Goal: Transaction & Acquisition: Purchase product/service

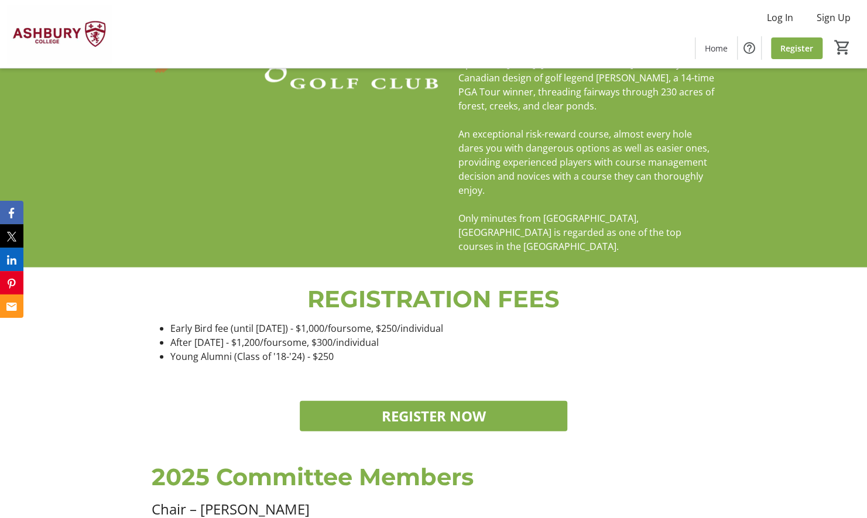
scroll to position [1399, 0]
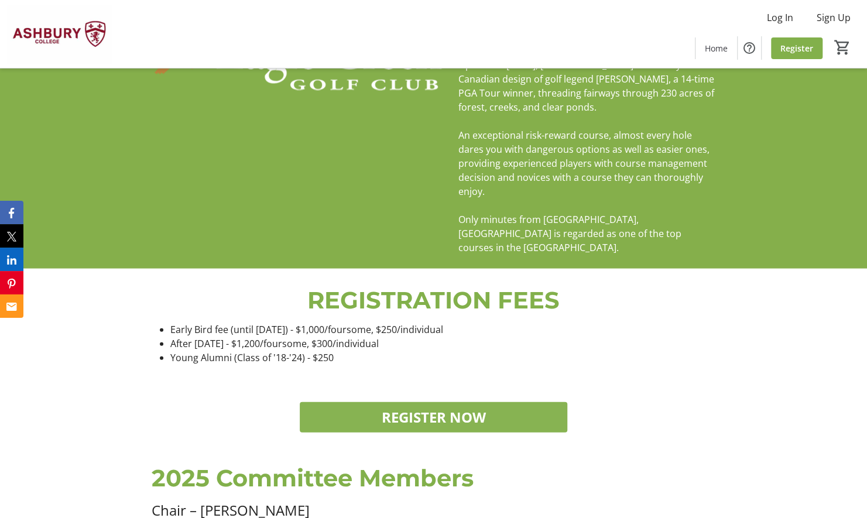
click at [500, 409] on span at bounding box center [434, 417] width 268 height 28
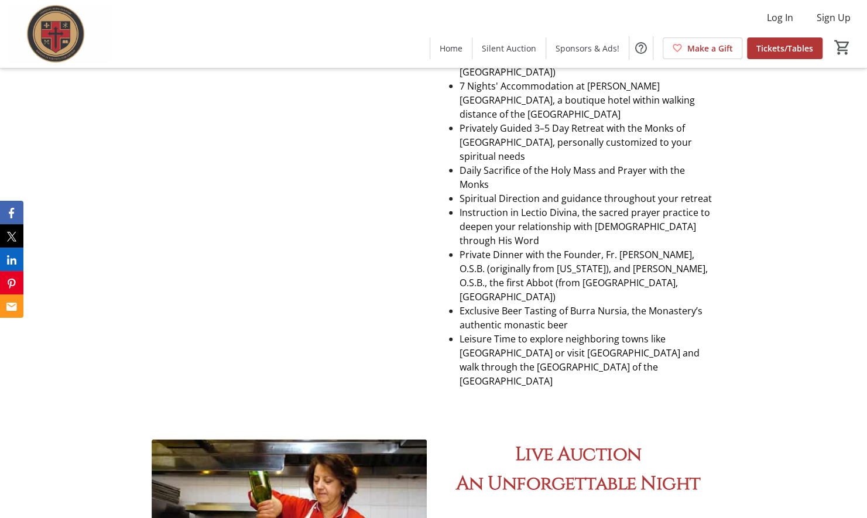
scroll to position [1427, 0]
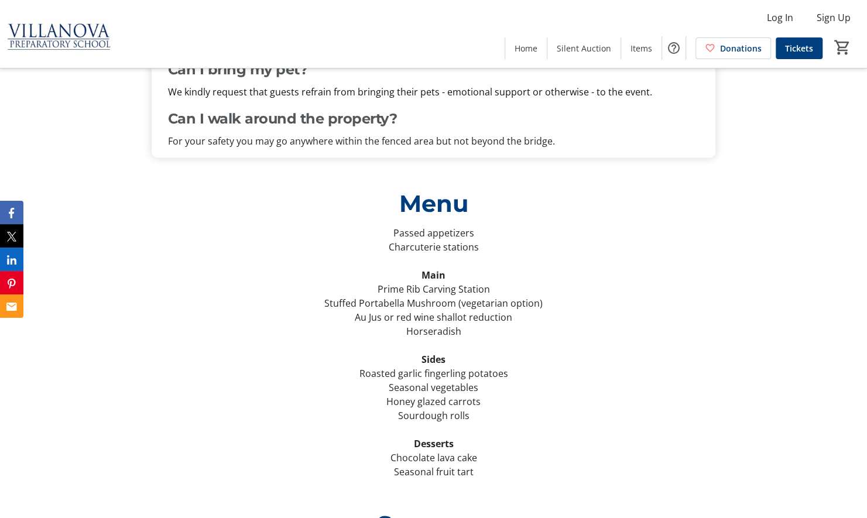
scroll to position [3734, 0]
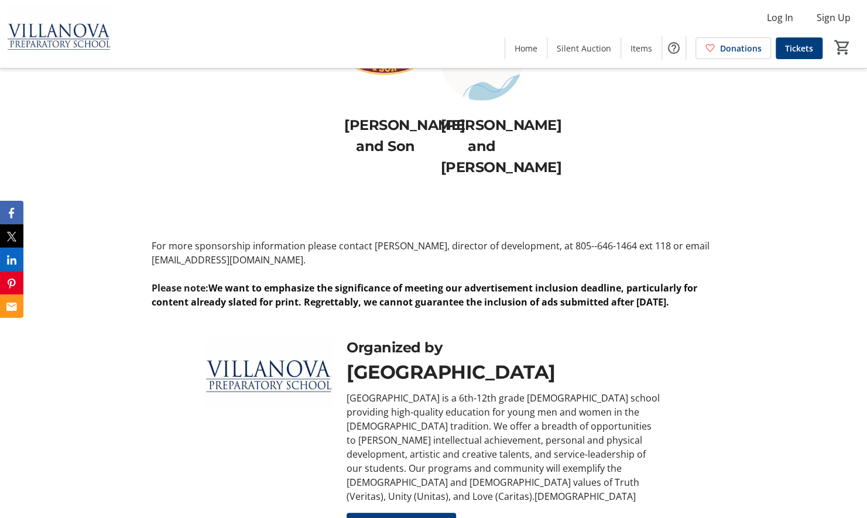
click at [772, 366] on div "Organized by Villanova Preparatory School Villanova Preparatory School is a 6th…" at bounding box center [433, 436] width 867 height 227
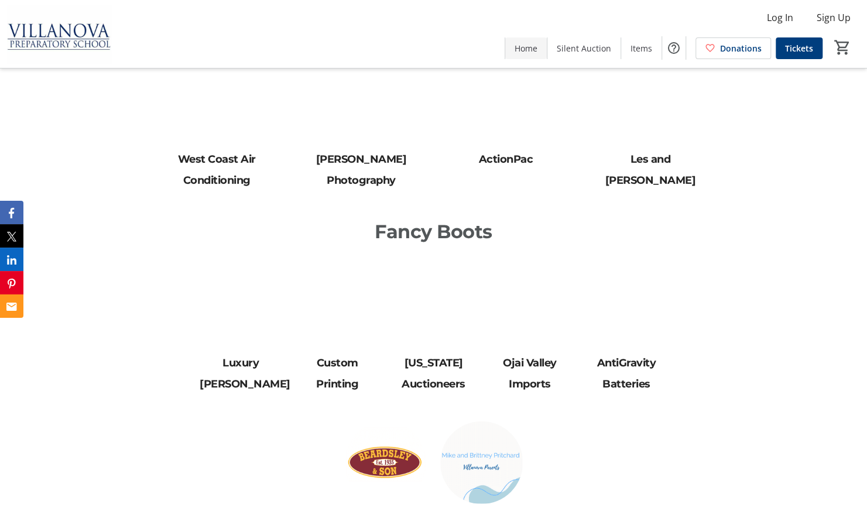
scroll to position [4656, 0]
